Goal: Use online tool/utility: Use online tool/utility

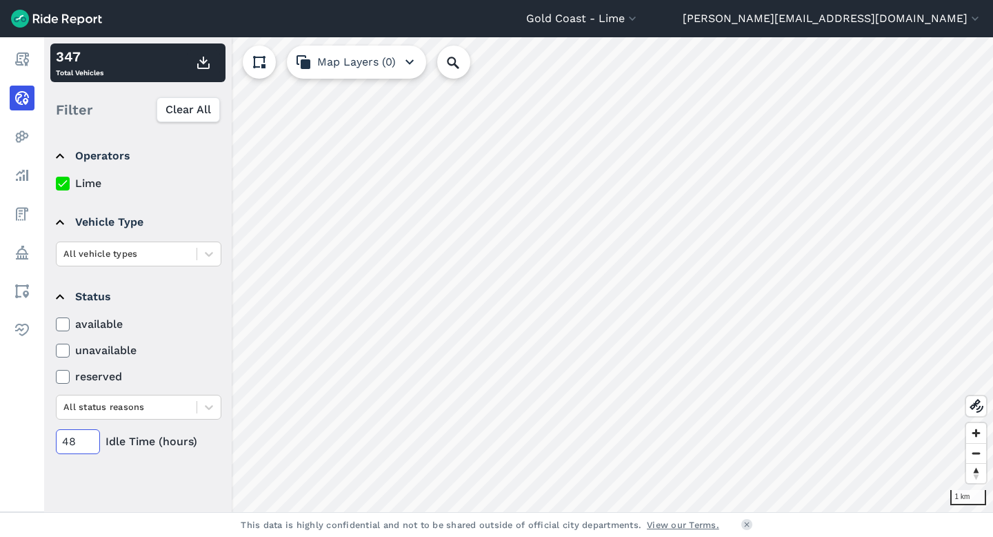
drag, startPoint x: 72, startPoint y: 439, endPoint x: 79, endPoint y: 442, distance: 7.1
click at [73, 439] on input "48" at bounding box center [78, 441] width 44 height 25
click at [68, 370] on icon at bounding box center [63, 377] width 12 height 14
click at [56, 370] on input "reserved" at bounding box center [56, 372] width 0 height 9
click at [65, 437] on input "0" at bounding box center [78, 441] width 44 height 25
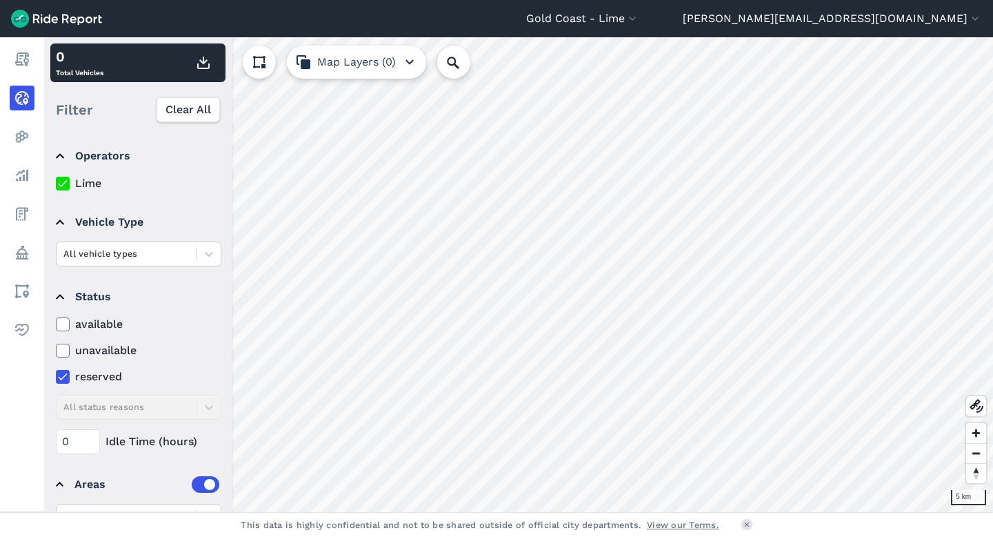
click at [63, 381] on icon at bounding box center [63, 377] width 12 height 14
click at [56, 377] on input "reserved" at bounding box center [56, 372] width 0 height 9
click at [69, 443] on input "0" at bounding box center [78, 441] width 44 height 25
type input "48"
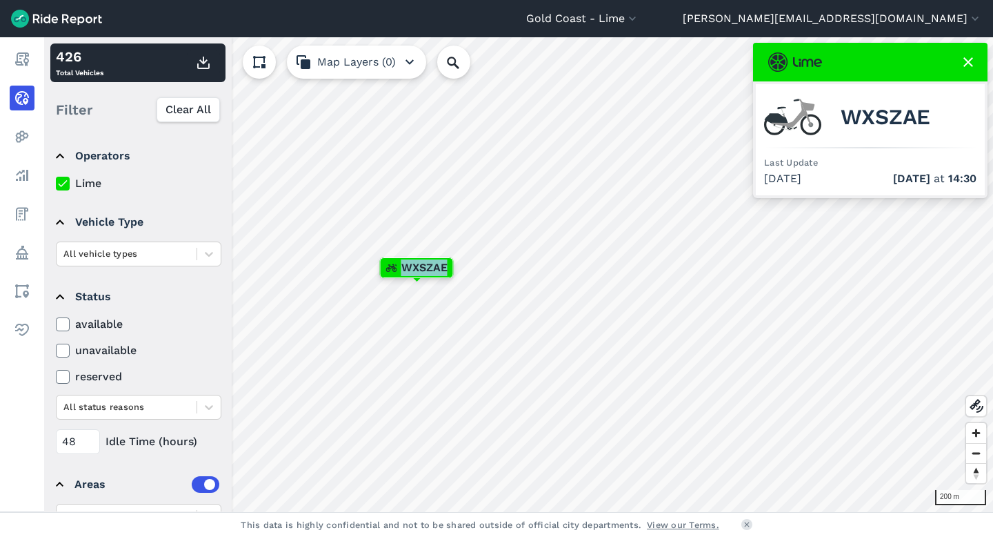
drag, startPoint x: 399, startPoint y: 266, endPoint x: 448, endPoint y: 269, distance: 49.1
click at [448, 270] on div "WXSZAE" at bounding box center [417, 267] width 72 height 19
copy span "WXSZAE"
click at [968, 62] on use at bounding box center [969, 62] width 10 height 10
